Goal: Task Accomplishment & Management: Manage account settings

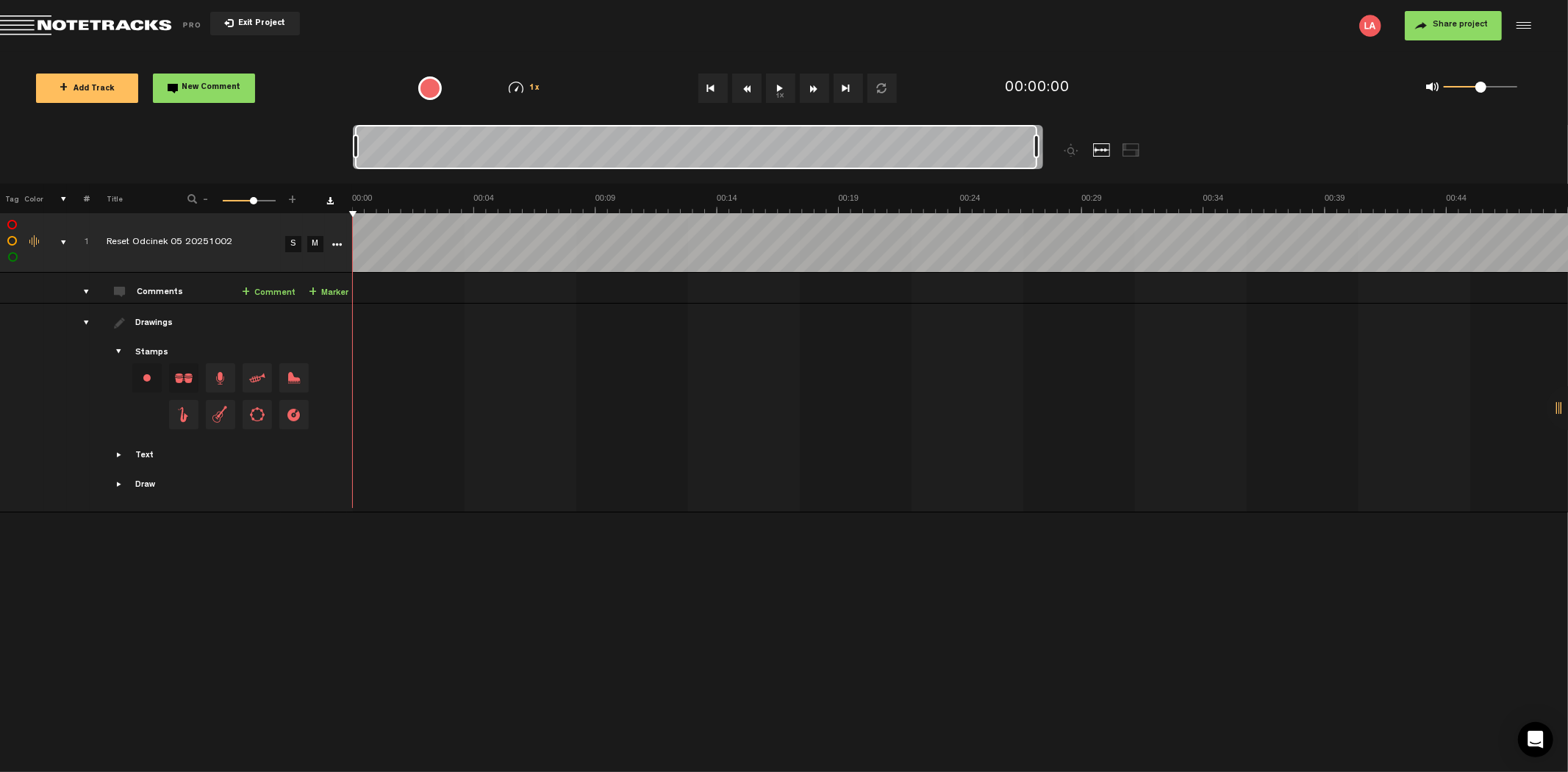
drag, startPoint x: 366, startPoint y: 145, endPoint x: 1138, endPoint y: 148, distance: 772.0
click at [1138, 148] on div at bounding box center [784, 154] width 863 height 59
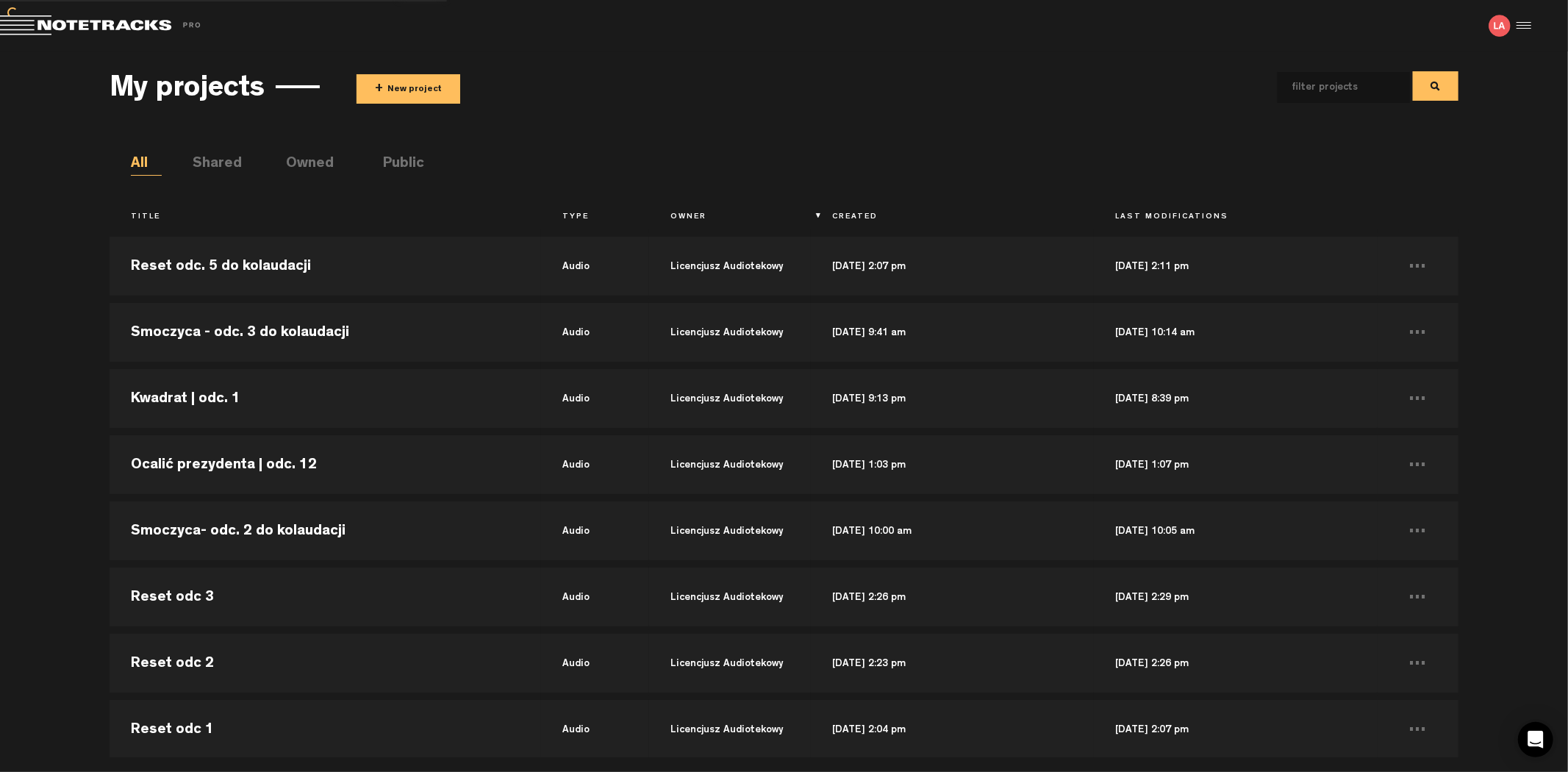
click at [402, 64] on div "My projects + New project" at bounding box center [784, 87] width 1348 height 54
click at [401, 83] on button "+ New project" at bounding box center [408, 89] width 104 height 30
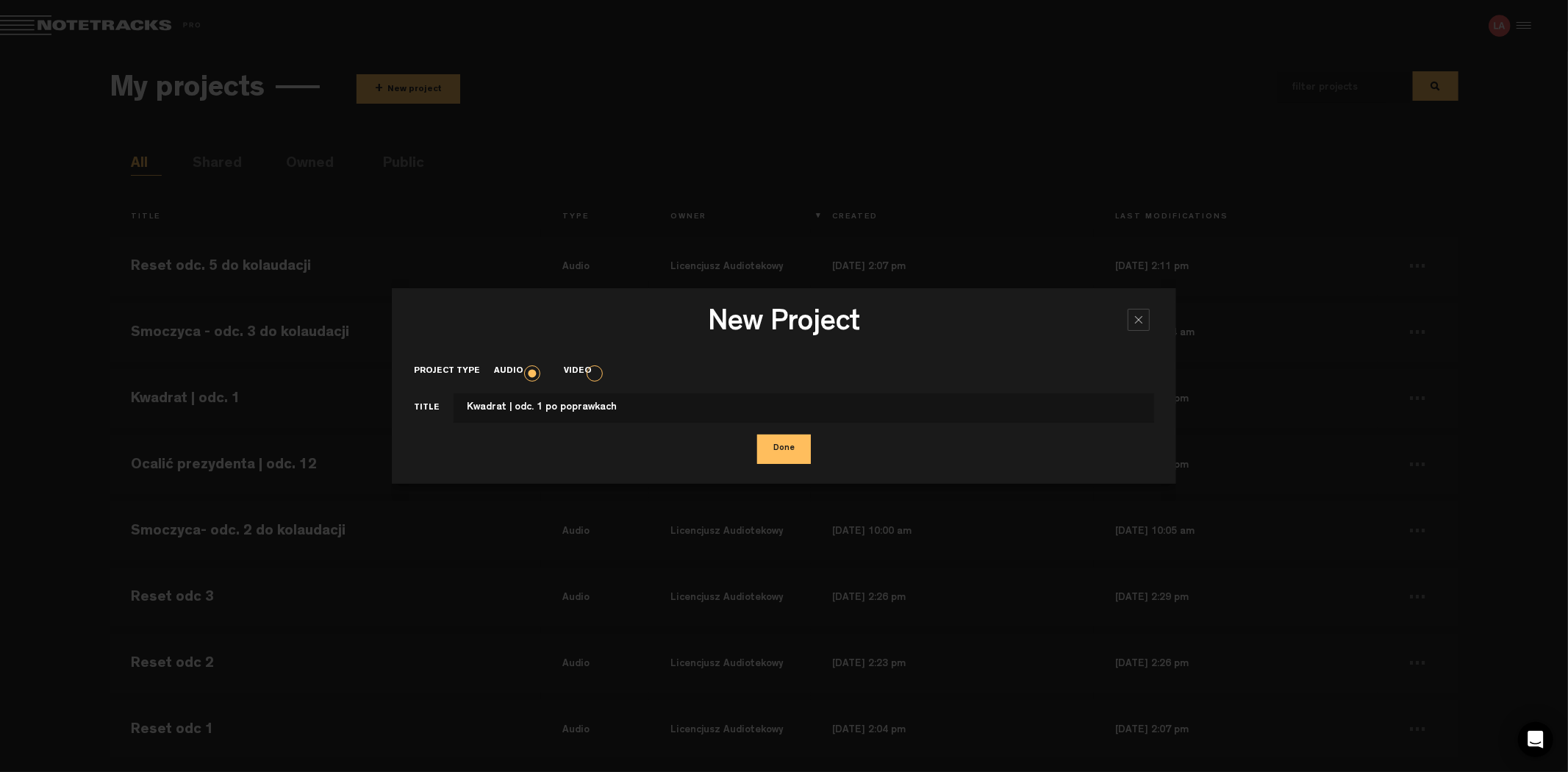
type input "Kwadrat | odc. 1 po poprawkach"
click at [757, 434] on button "Done" at bounding box center [784, 449] width 54 height 30
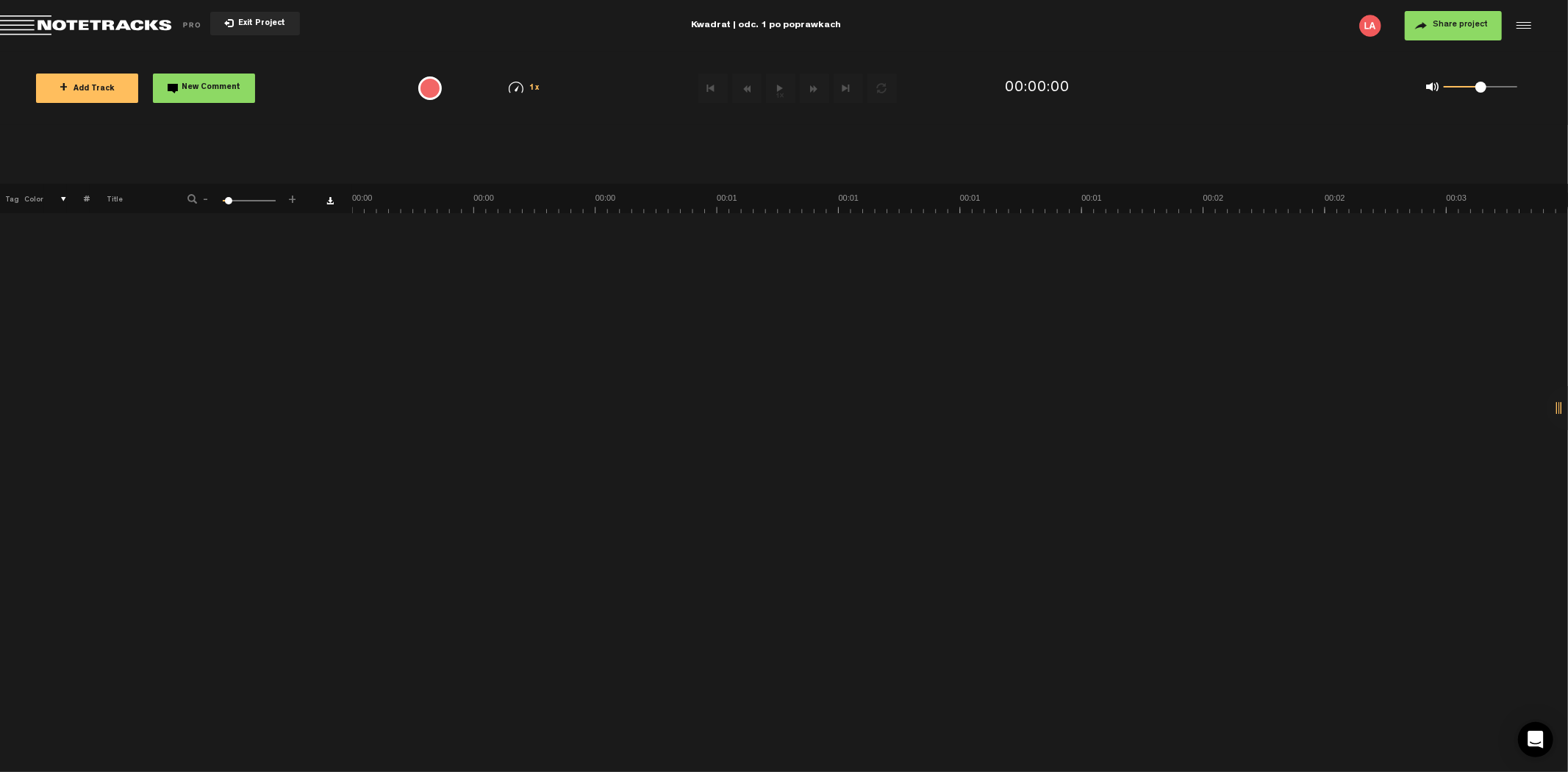
click at [93, 99] on button "+ Add Track" at bounding box center [87, 88] width 102 height 30
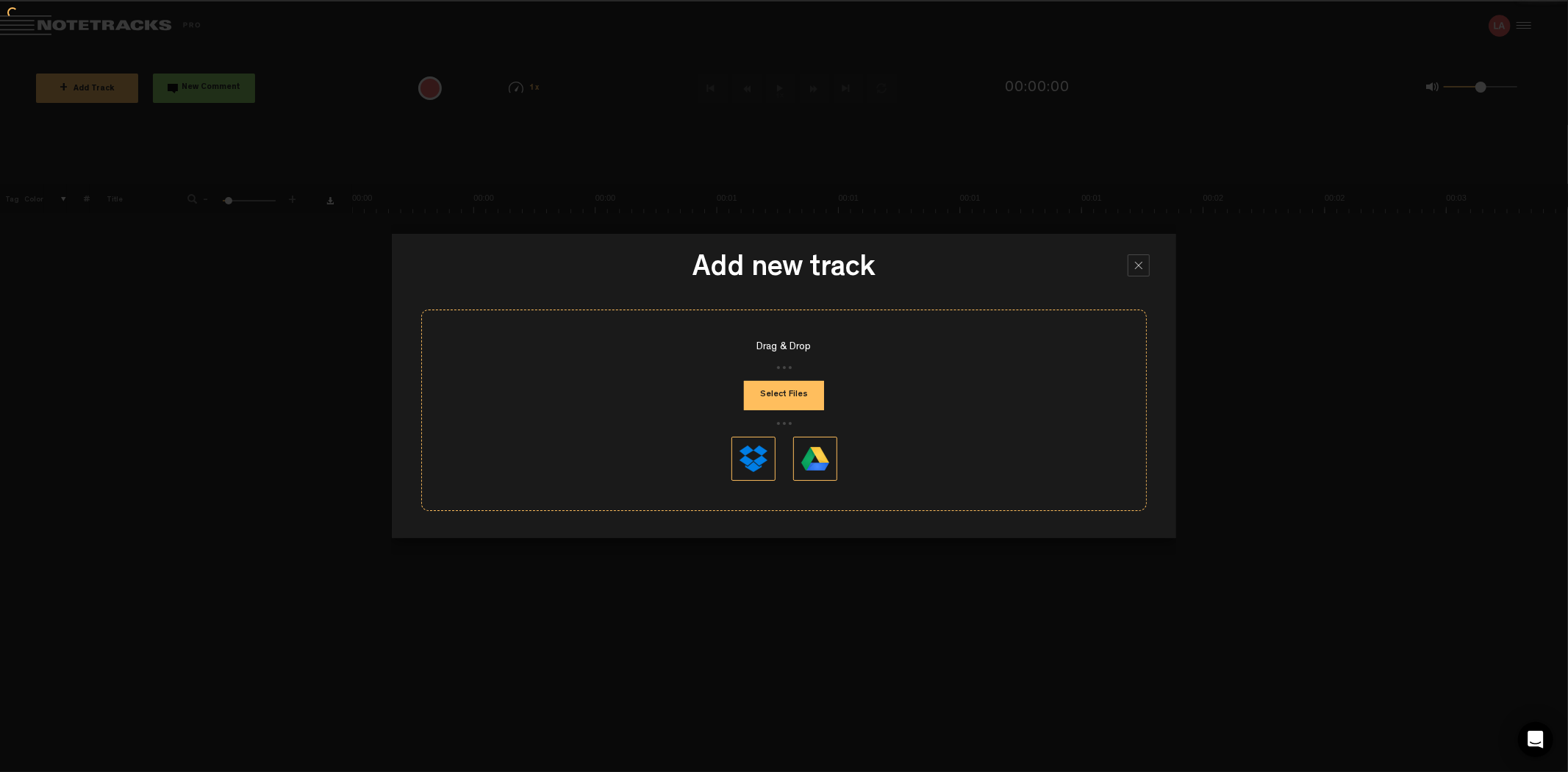
click at [775, 404] on button "Select Files" at bounding box center [784, 395] width 80 height 30
click at [825, 384] on div "Drag & Drop Select Files" at bounding box center [784, 410] width 726 height 201
click at [812, 385] on button "Select Files" at bounding box center [784, 395] width 80 height 30
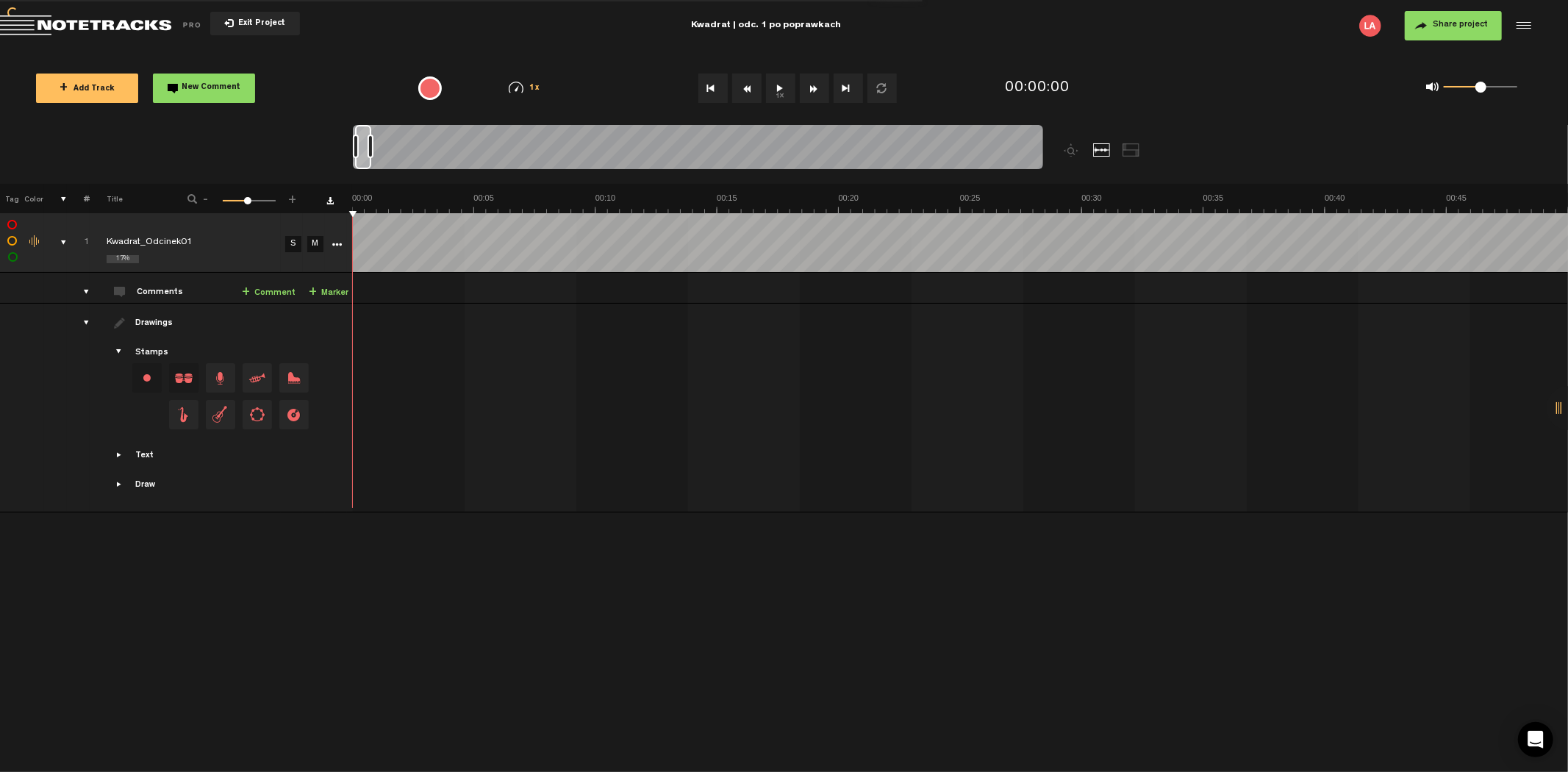
click at [1437, 23] on span "Share project" at bounding box center [1460, 25] width 55 height 9
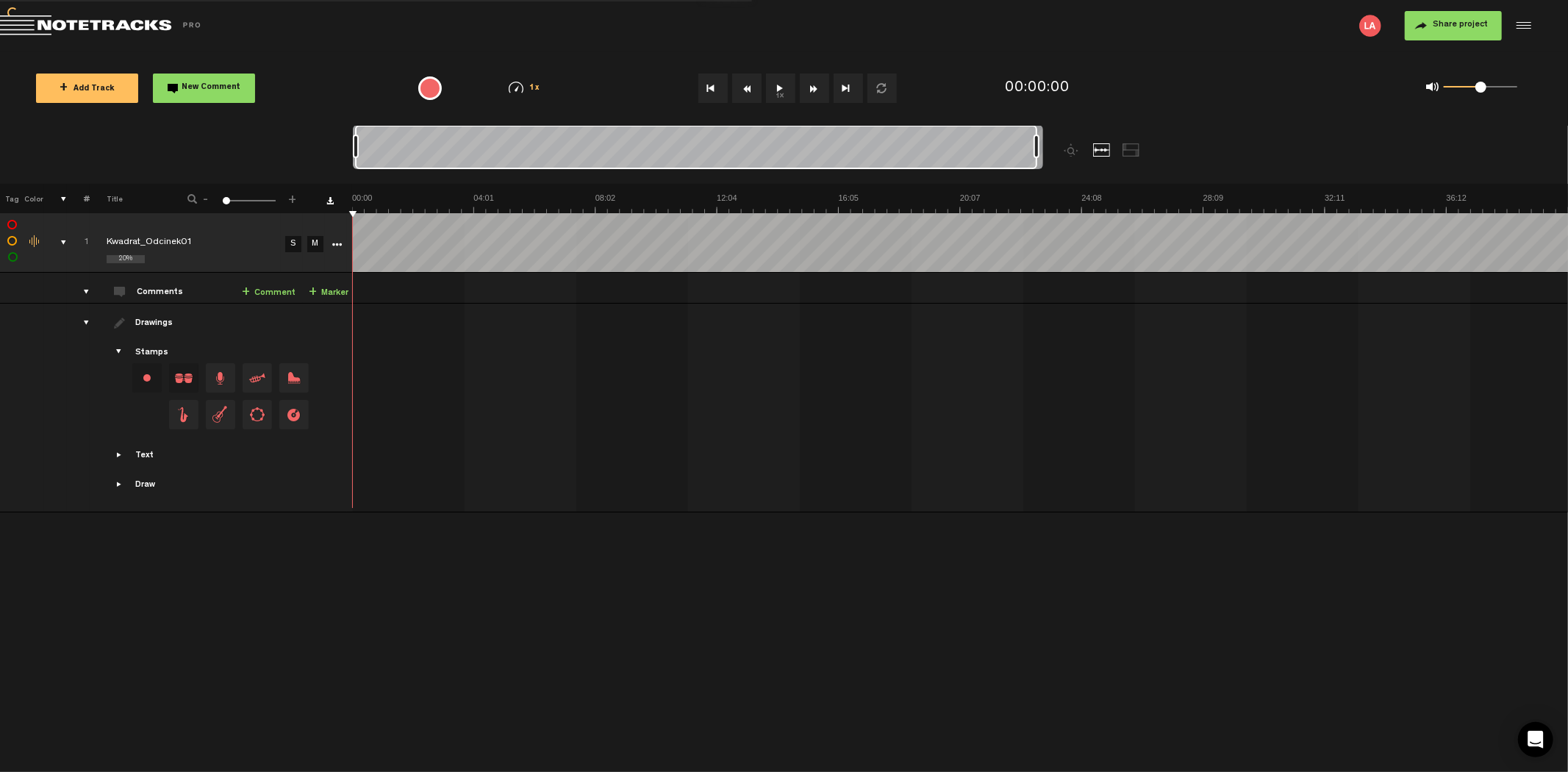
drag, startPoint x: 371, startPoint y: 143, endPoint x: 1156, endPoint y: 150, distance: 785.0
click at [1156, 152] on div at bounding box center [784, 154] width 863 height 59
click at [1435, 30] on span "Share project" at bounding box center [1460, 25] width 55 height 9
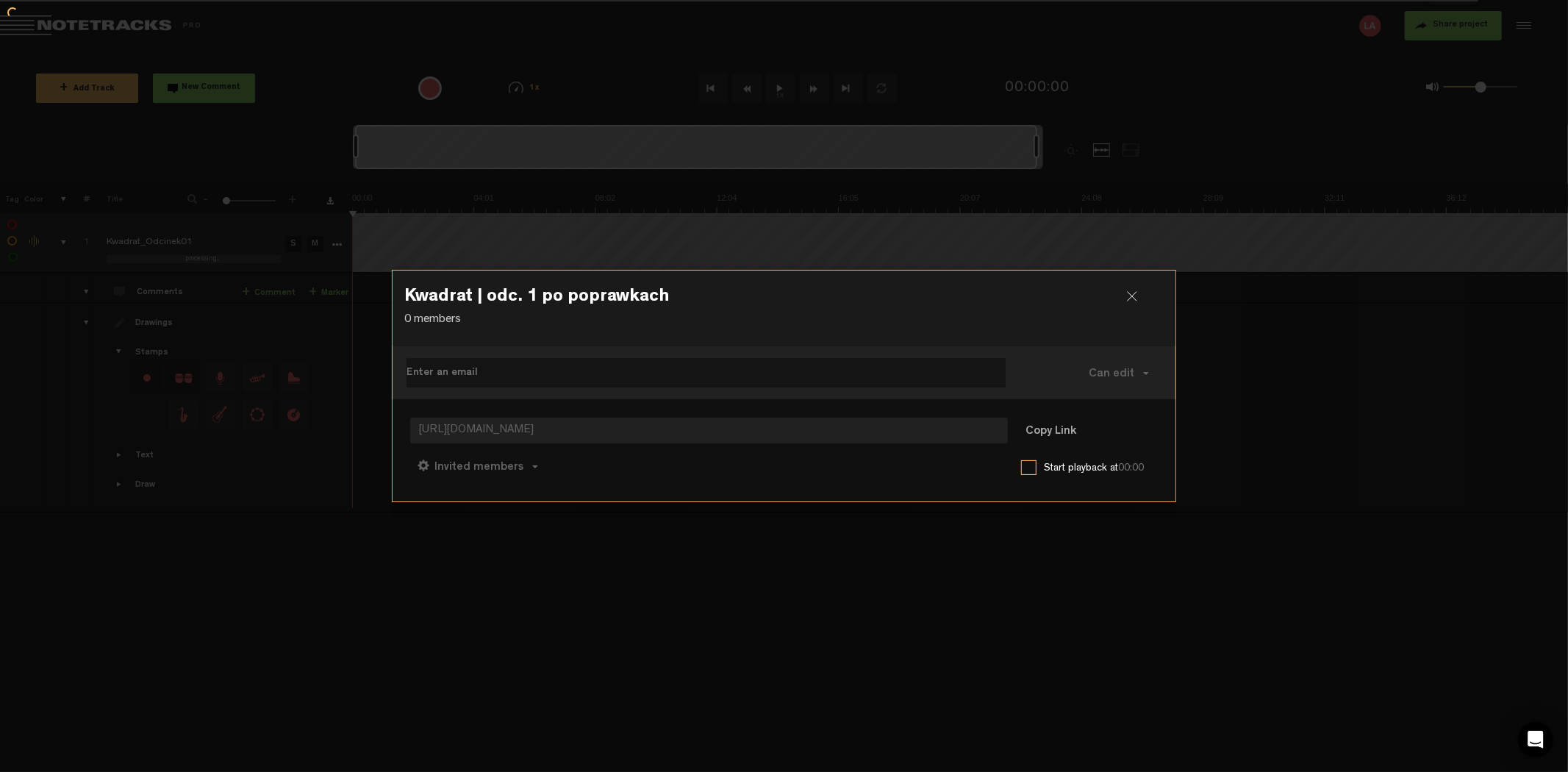
drag, startPoint x: 1111, startPoint y: 374, endPoint x: 1141, endPoint y: 332, distance: 51.6
click at [1119, 428] on div "Kwadrat | odc. 1 po poprawkach 0 members Can edit Can edit Can comment Can view…" at bounding box center [784, 386] width 783 height 231
click at [1134, 291] on div at bounding box center [1138, 303] width 22 height 22
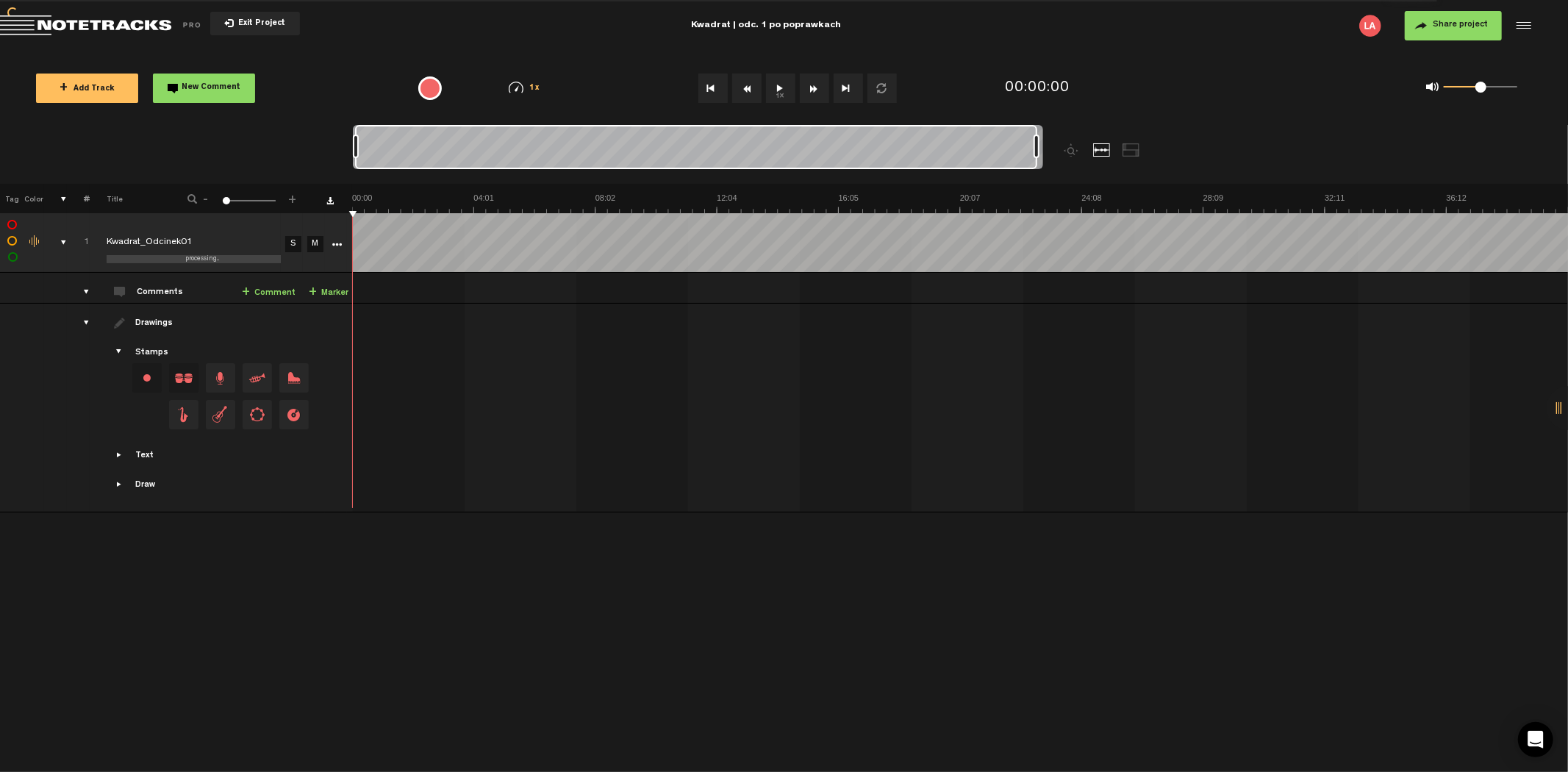
click at [1448, 23] on span "Share project" at bounding box center [1460, 25] width 55 height 9
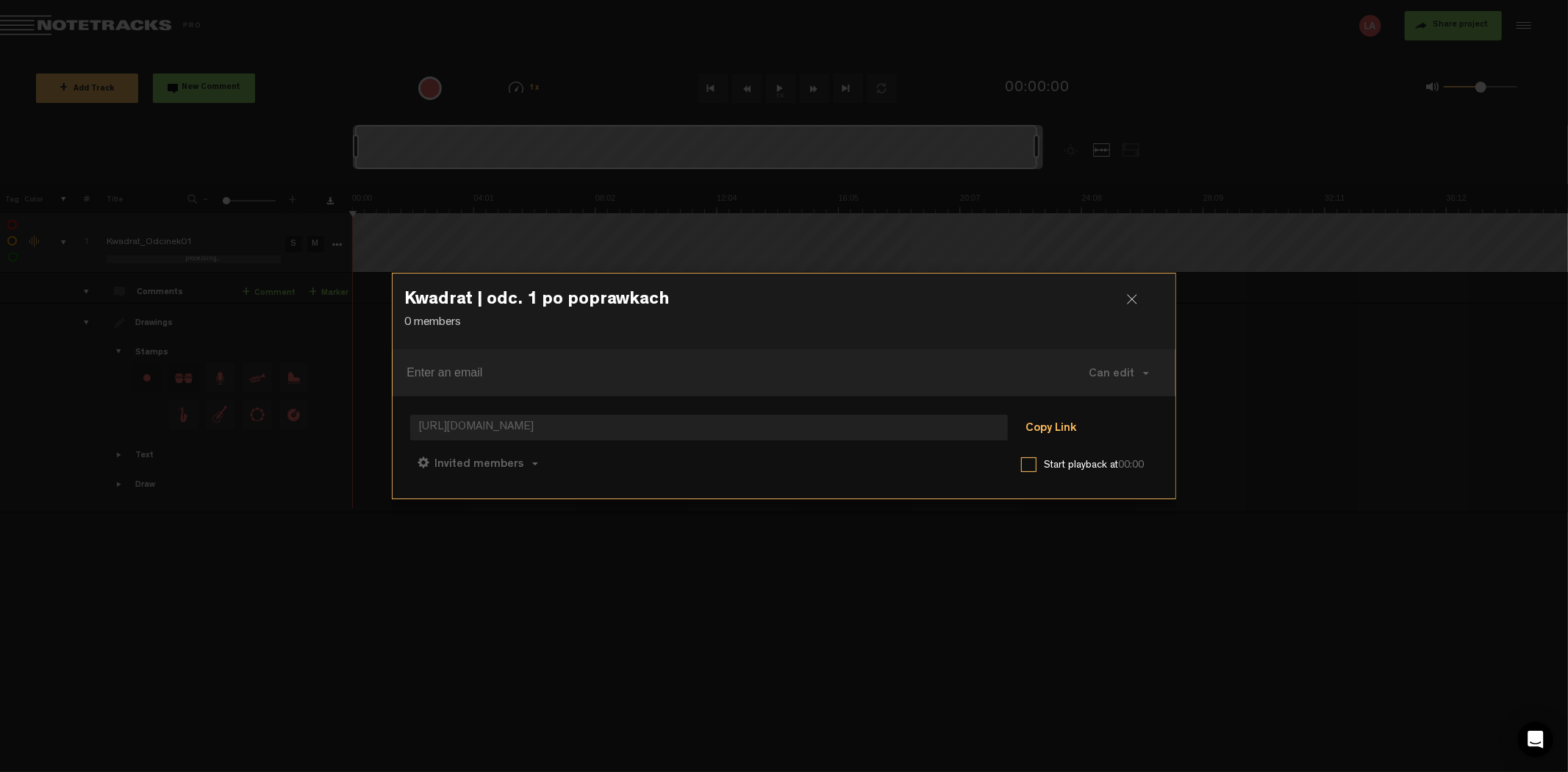
click at [1056, 430] on button "Copy Link" at bounding box center [1051, 428] width 80 height 30
click at [1281, 434] on div at bounding box center [784, 386] width 1568 height 772
click at [1134, 295] on div at bounding box center [1138, 305] width 22 height 22
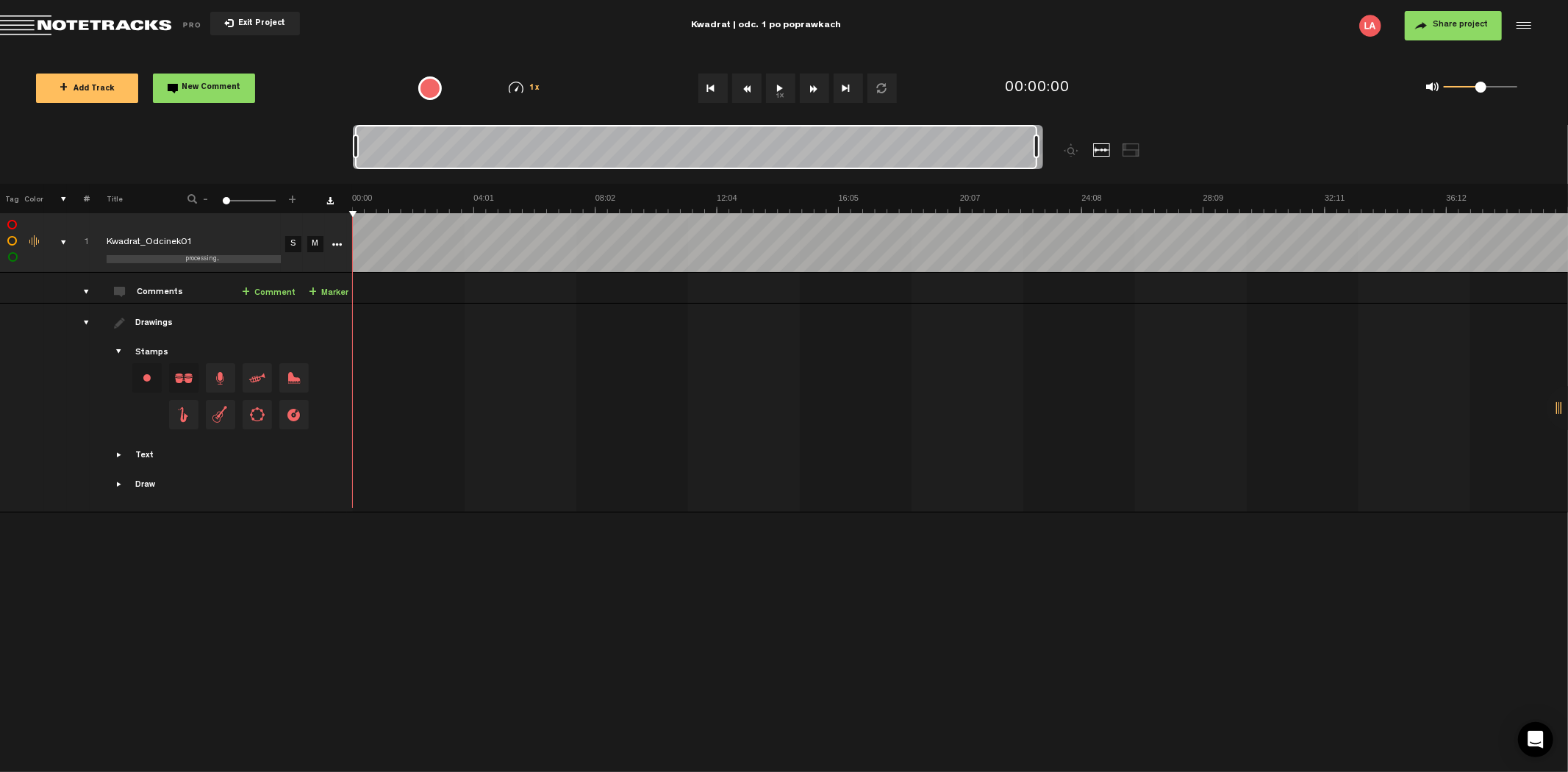
click at [774, 89] on button "1x" at bounding box center [780, 88] width 30 height 30
drag, startPoint x: 1481, startPoint y: 86, endPoint x: 1459, endPoint y: 85, distance: 22.0
click at [1459, 85] on span at bounding box center [1459, 87] width 11 height 11
click at [1463, 85] on span at bounding box center [1463, 87] width 11 height 11
click at [842, 86] on button "Go to end" at bounding box center [848, 88] width 30 height 30
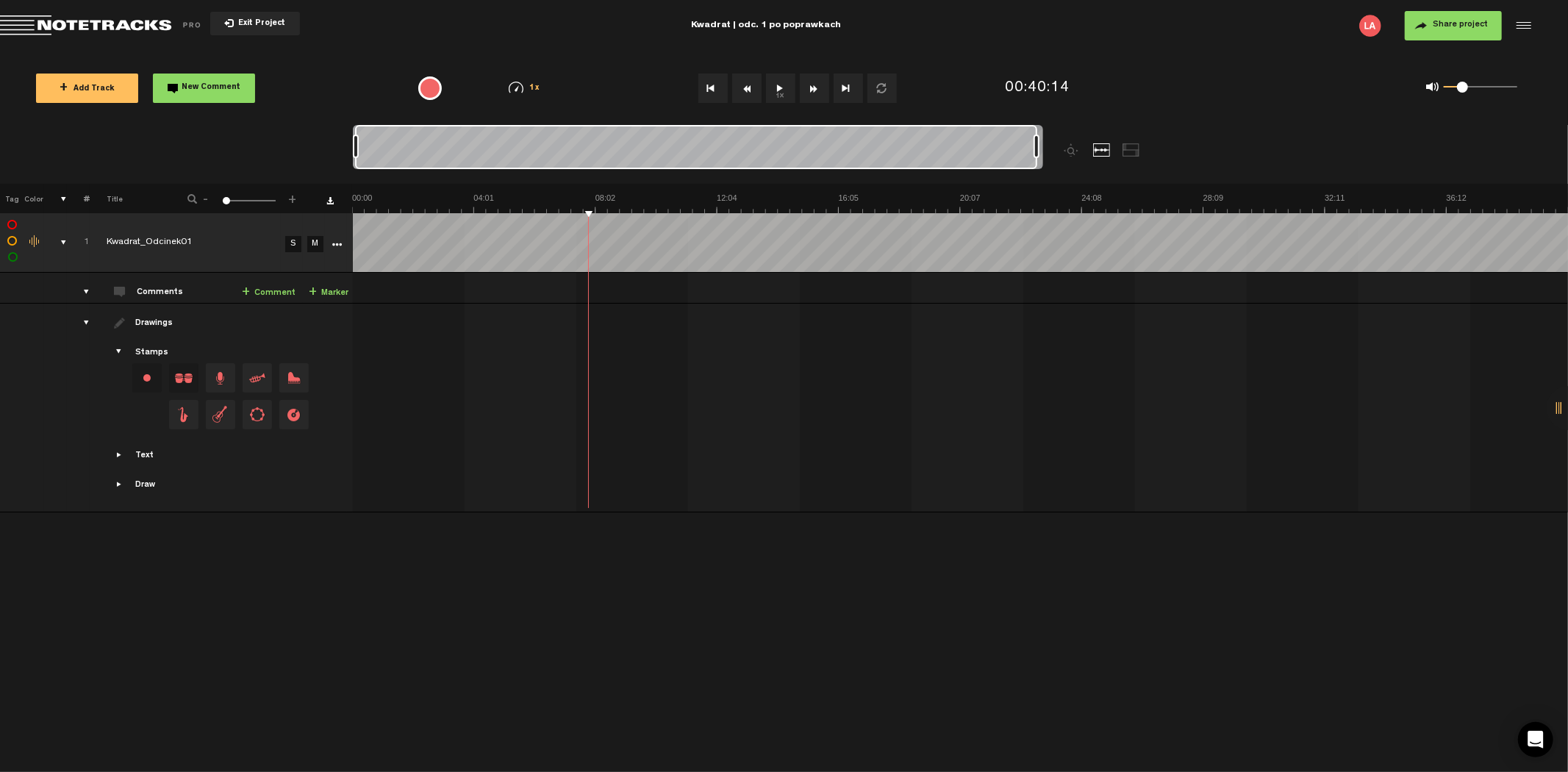
click at [746, 85] on button "Rewind" at bounding box center [747, 88] width 30 height 30
click at [792, 92] on button "1x" at bounding box center [780, 88] width 30 height 30
click at [809, 84] on button "Fast Forward" at bounding box center [815, 88] width 30 height 30
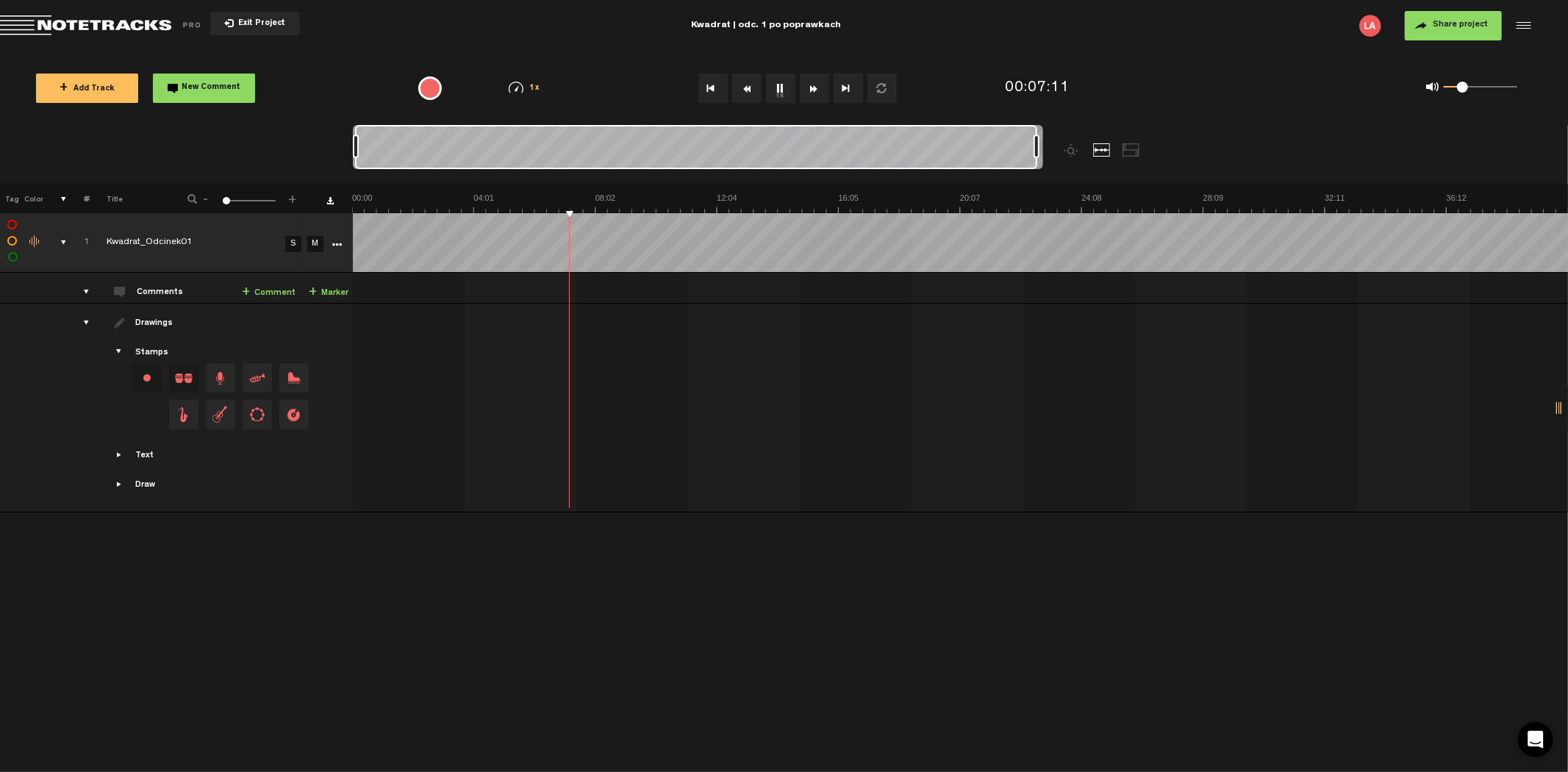
click at [809, 84] on button "Fast Forward" at bounding box center [815, 88] width 30 height 30
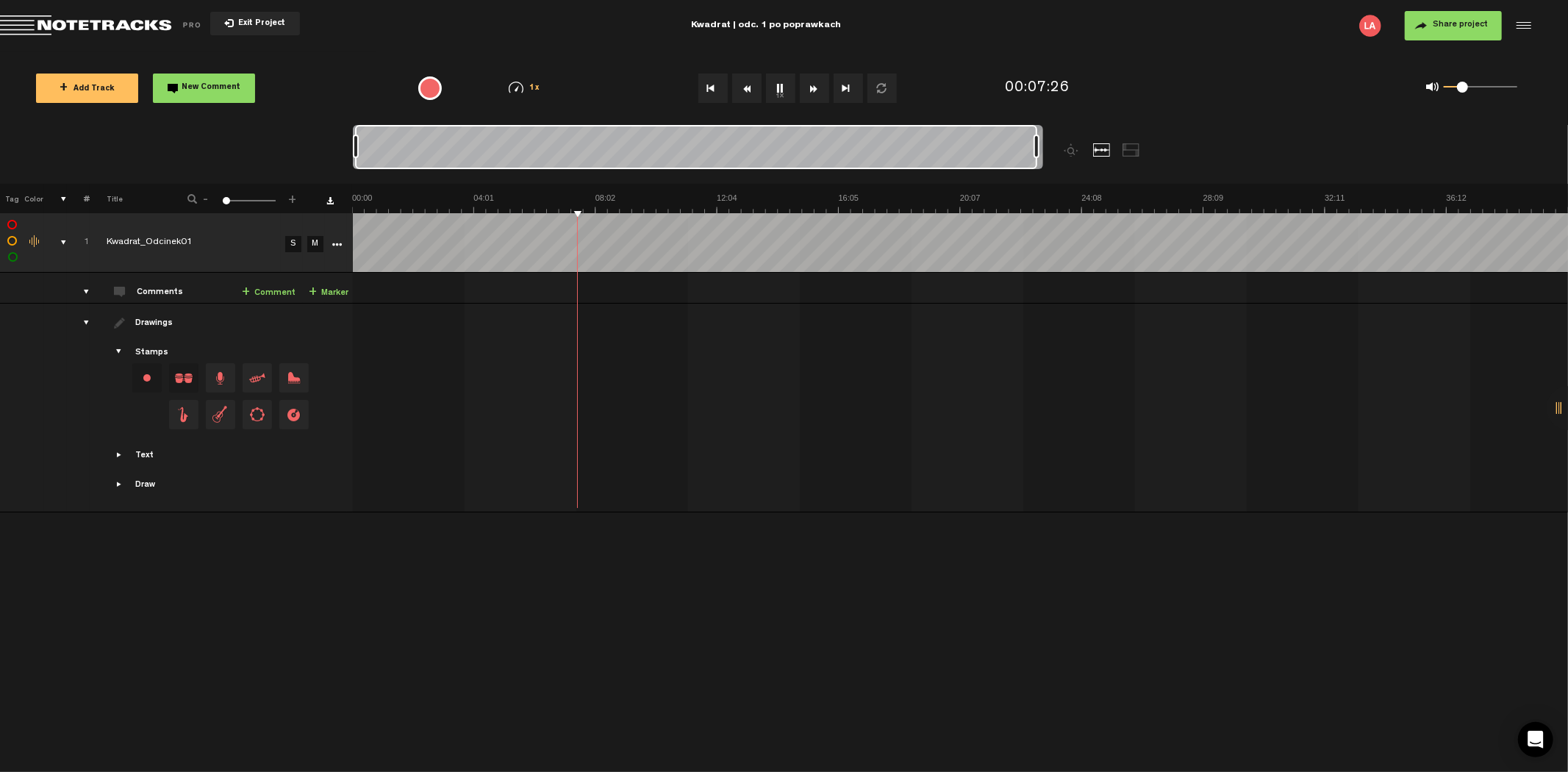
click at [809, 84] on button "Fast Forward" at bounding box center [815, 88] width 30 height 30
click at [744, 84] on button "Rewind" at bounding box center [747, 88] width 30 height 30
click at [745, 84] on button "Rewind" at bounding box center [747, 88] width 30 height 30
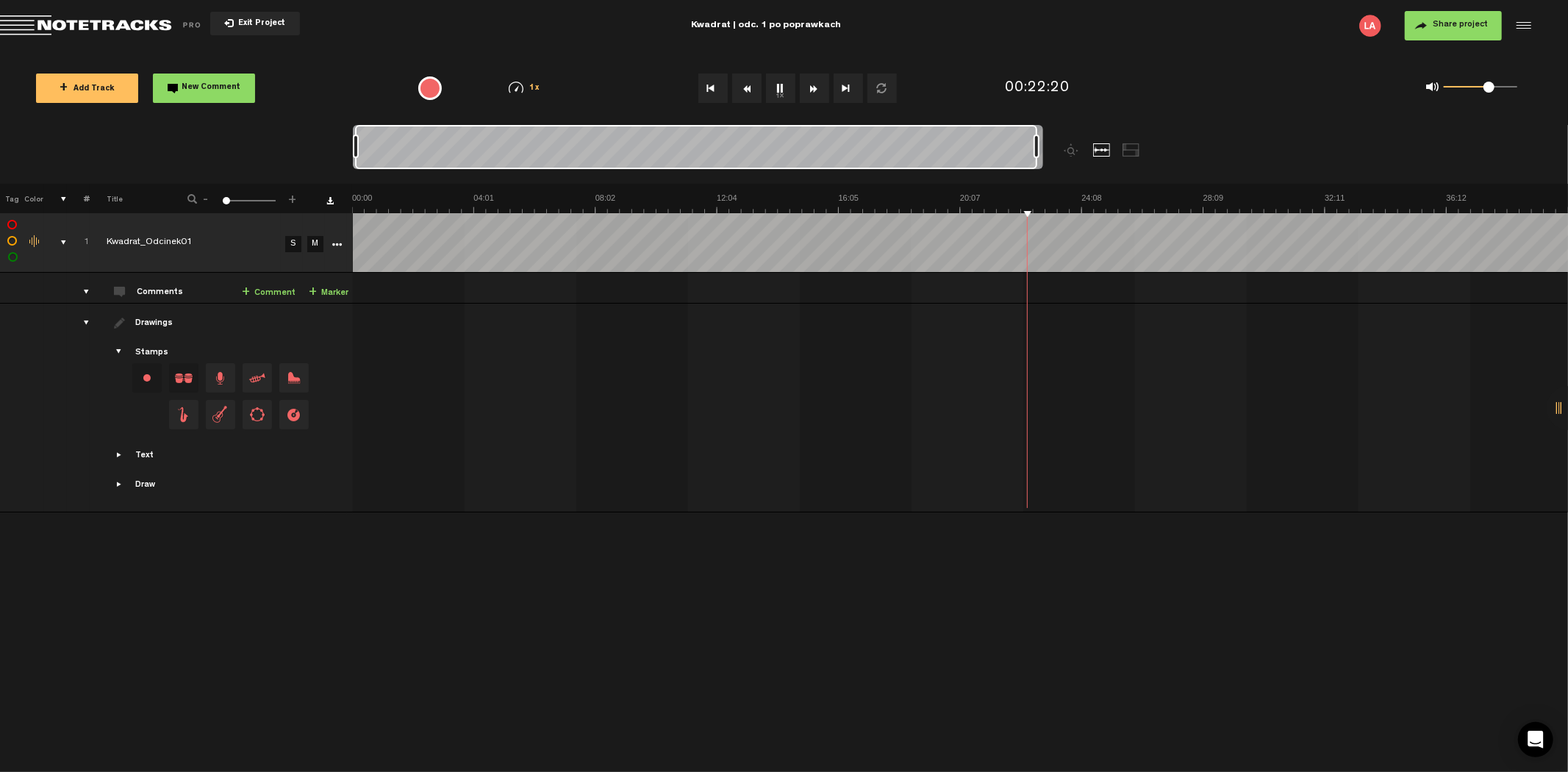
drag, startPoint x: 1459, startPoint y: 90, endPoint x: 1490, endPoint y: 92, distance: 31.1
click at [1490, 92] on span at bounding box center [1490, 87] width 11 height 11
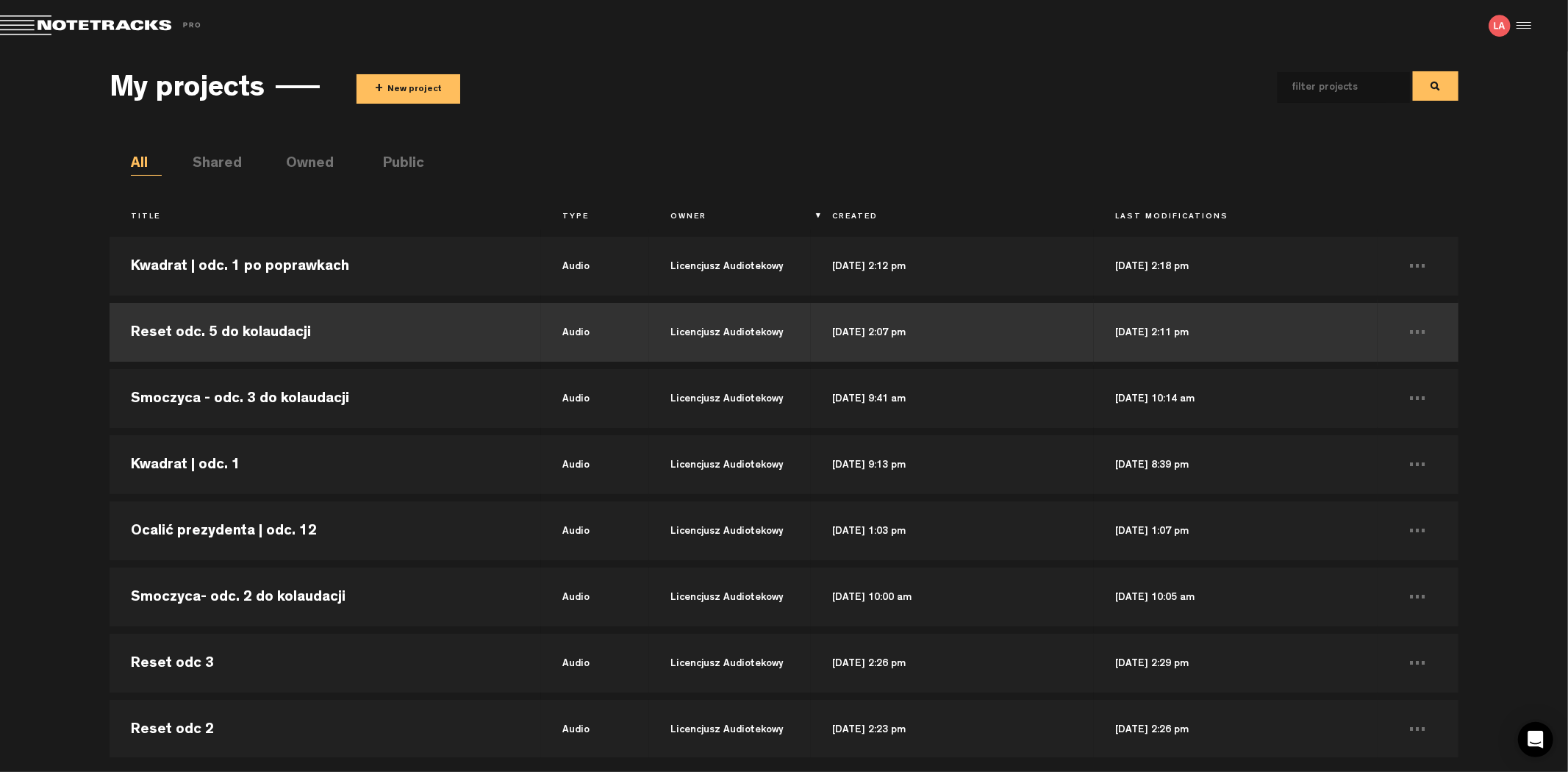
click at [307, 328] on td "Reset odc. 5 do kolaudacji" at bounding box center [325, 332] width 431 height 66
